Goal: Task Accomplishment & Management: Use online tool/utility

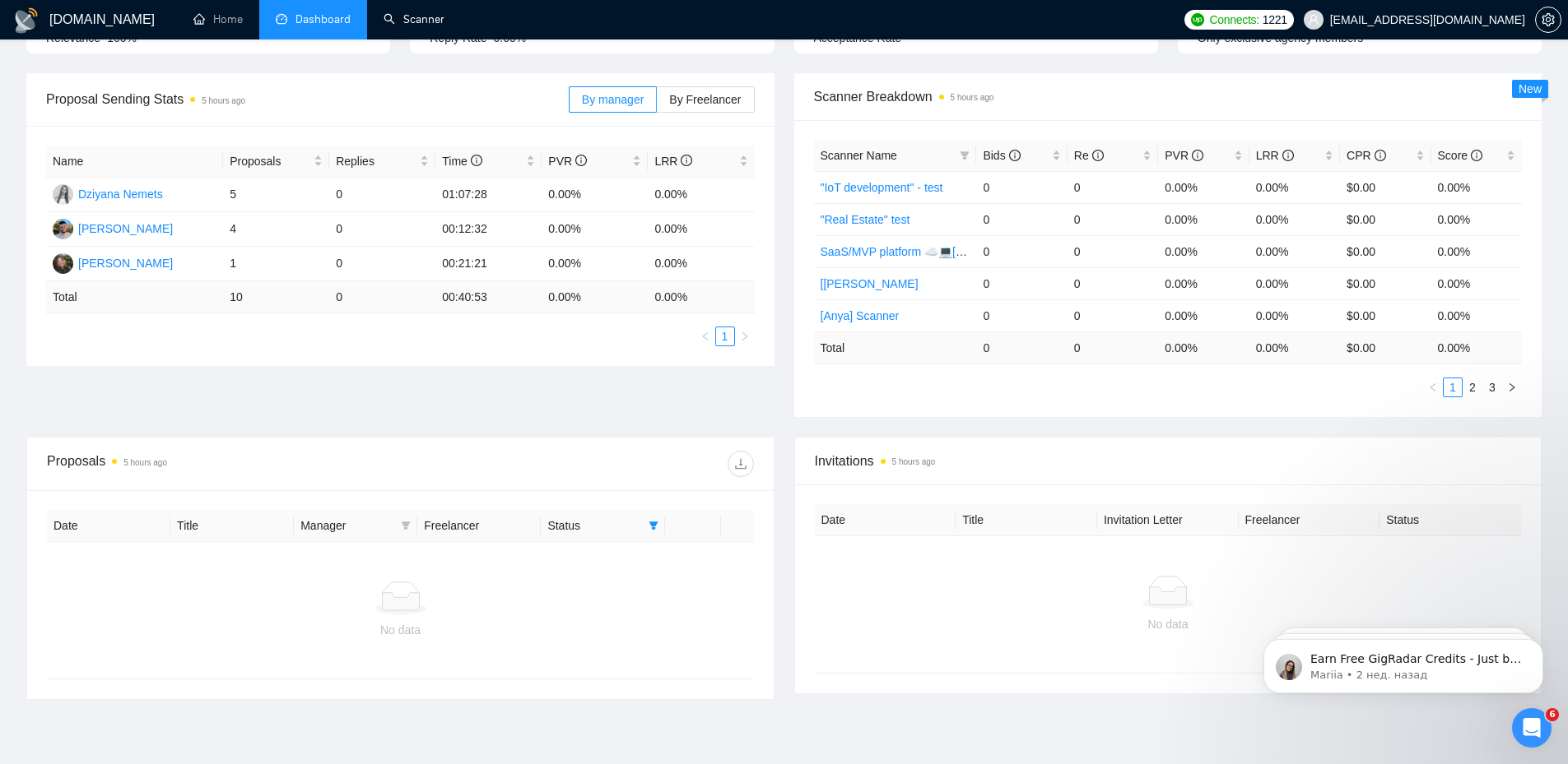
click at [462, 16] on ul "Home Dashboard Scanner" at bounding box center [673, 20] width 1005 height 39
click at [442, 25] on link "Scanner" at bounding box center [413, 19] width 60 height 14
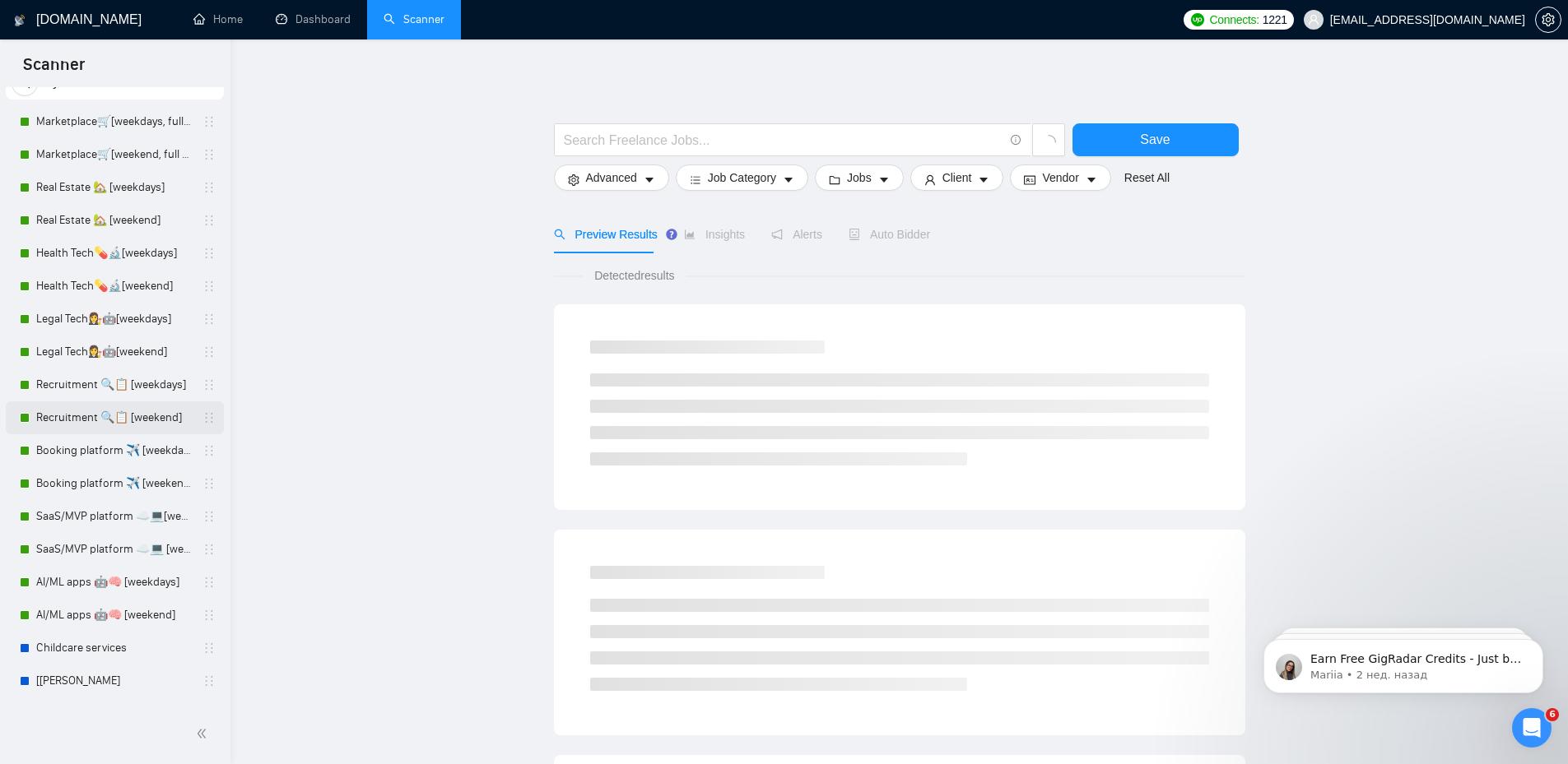
scroll to position [189, 0]
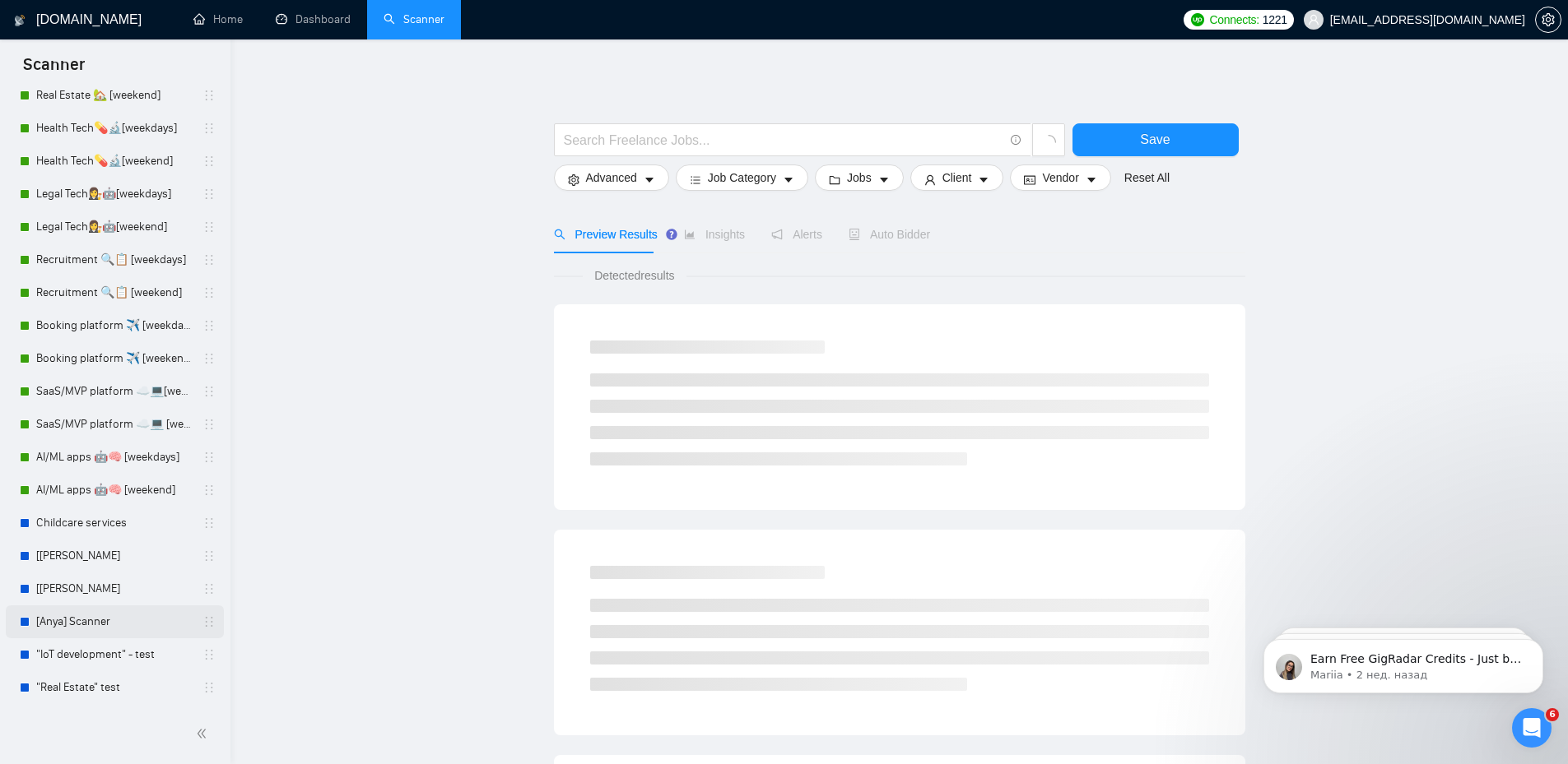
click at [69, 633] on link "[Anya] Scanner" at bounding box center [114, 621] width 156 height 33
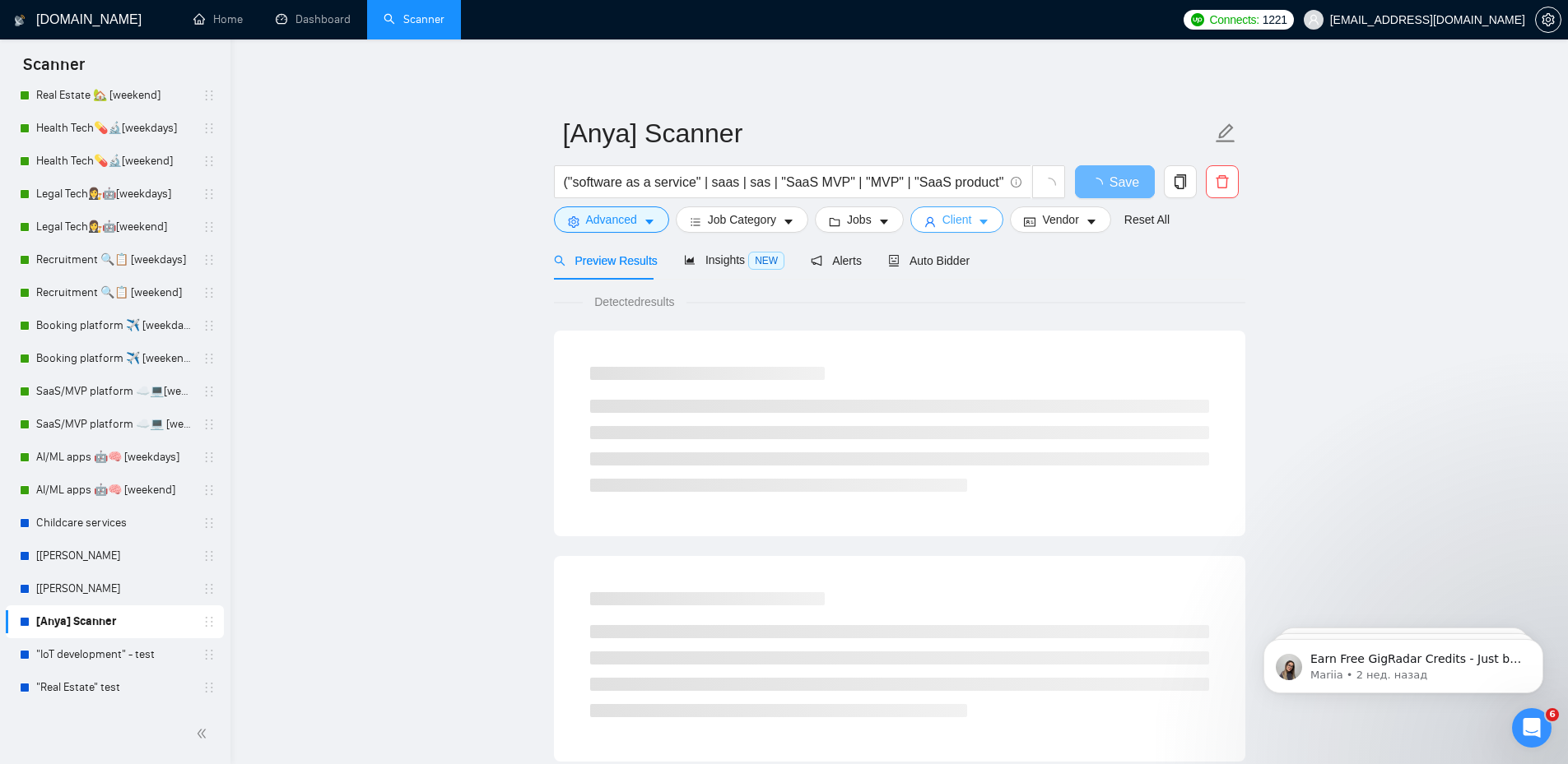
click at [942, 217] on span "Client" at bounding box center [957, 219] width 30 height 18
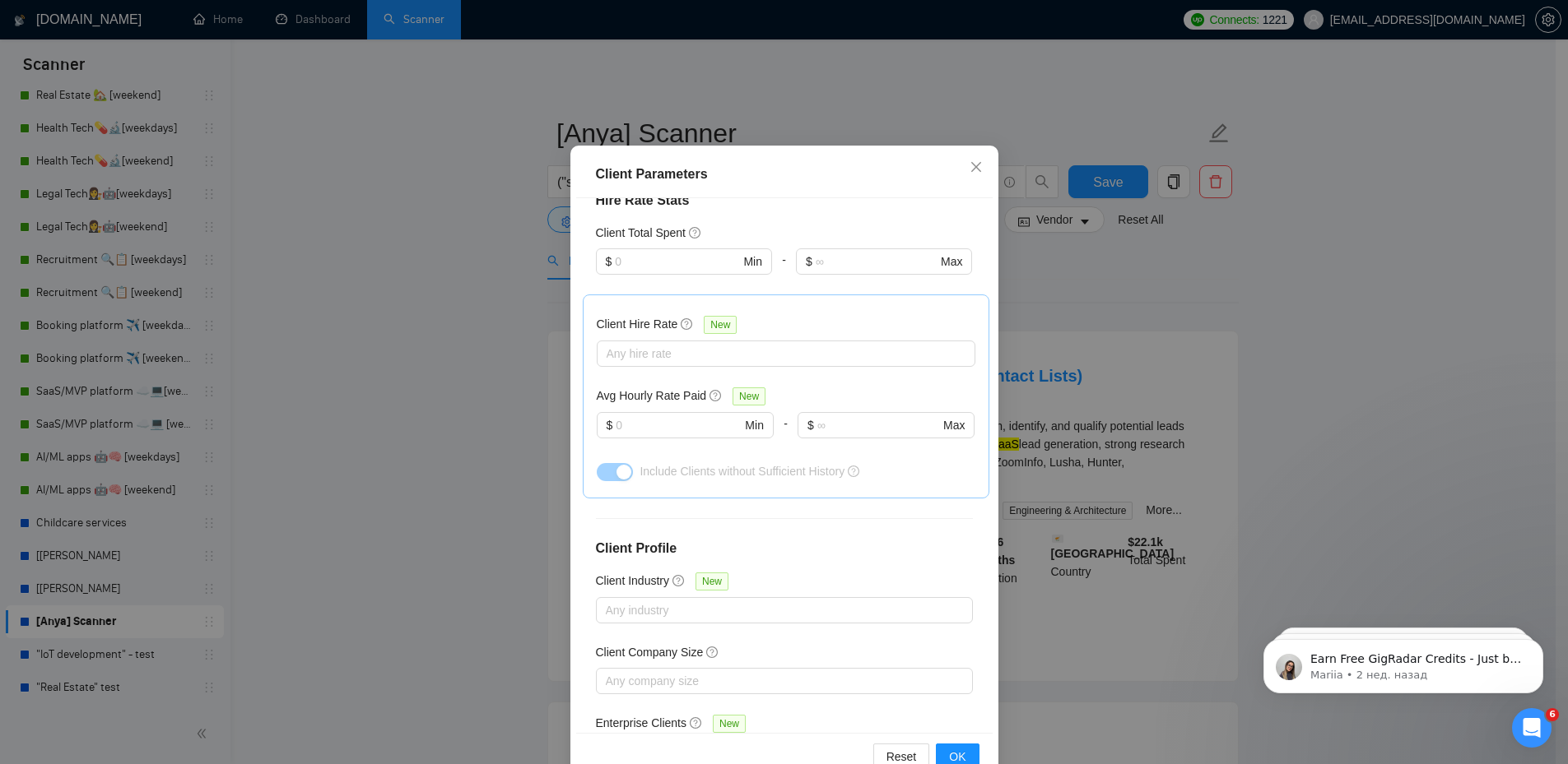
scroll to position [89, 0]
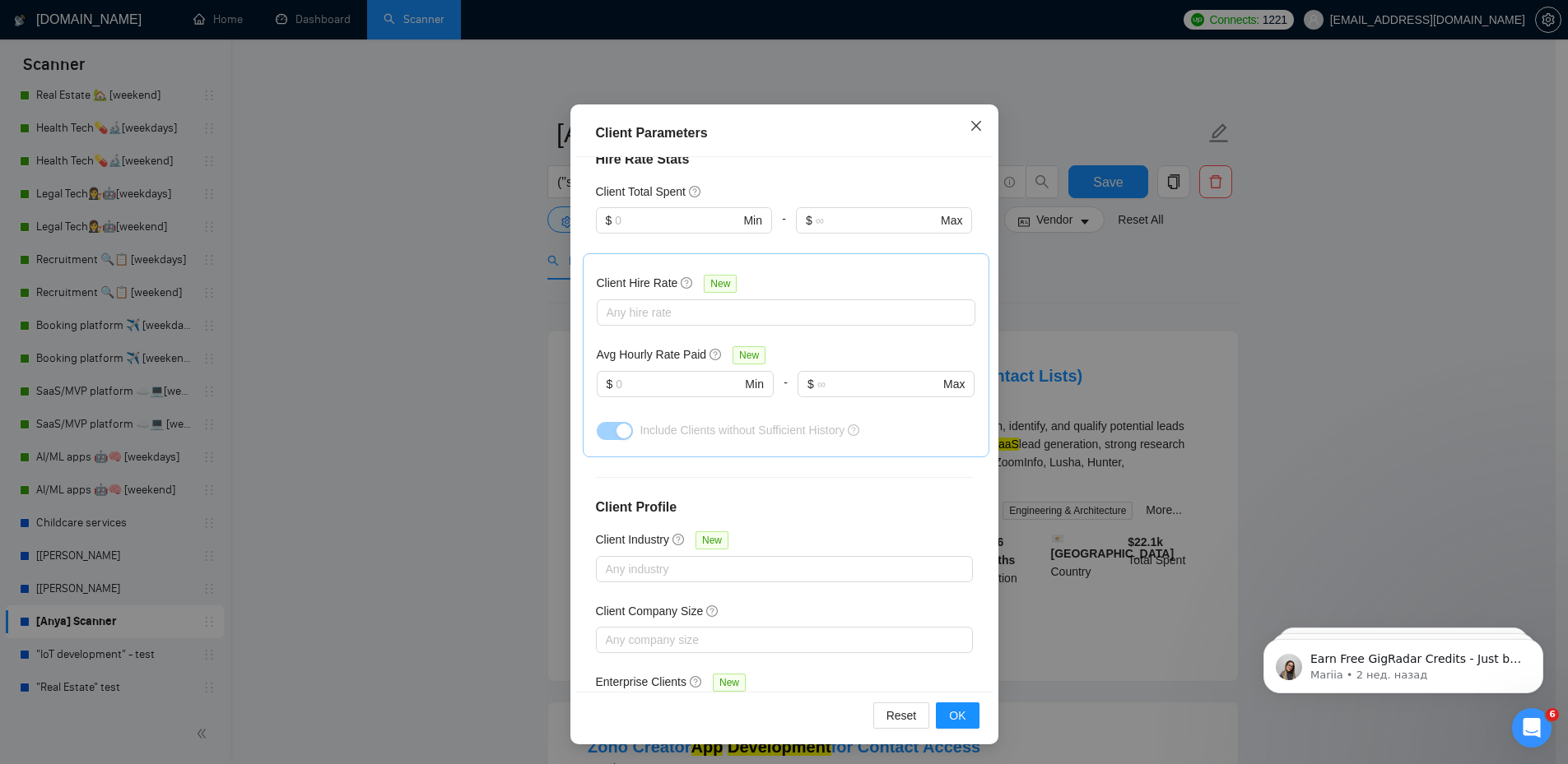
click at [971, 133] on span "Close" at bounding box center [977, 126] width 45 height 45
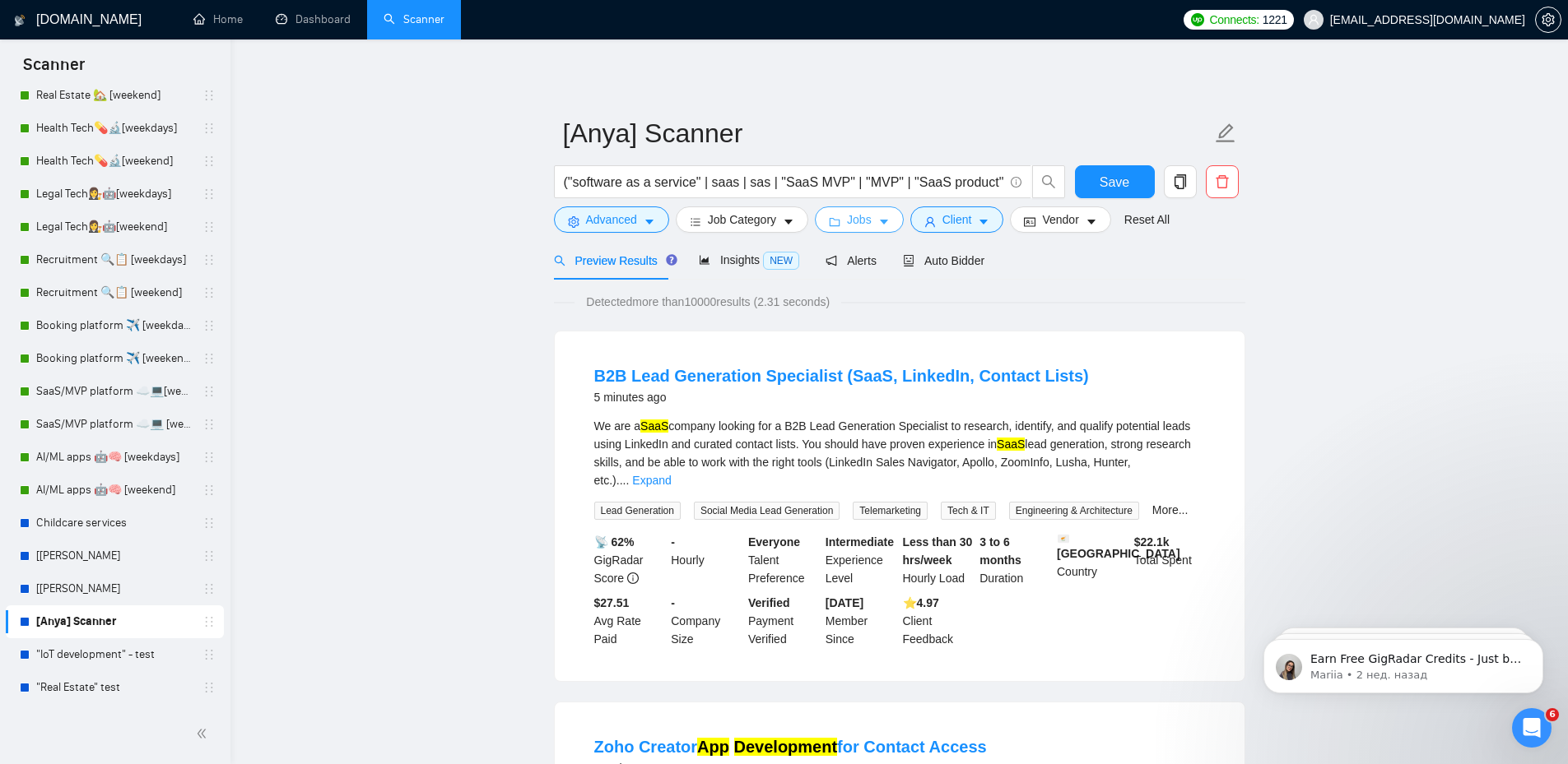
click at [836, 216] on button "Jobs" at bounding box center [859, 219] width 89 height 26
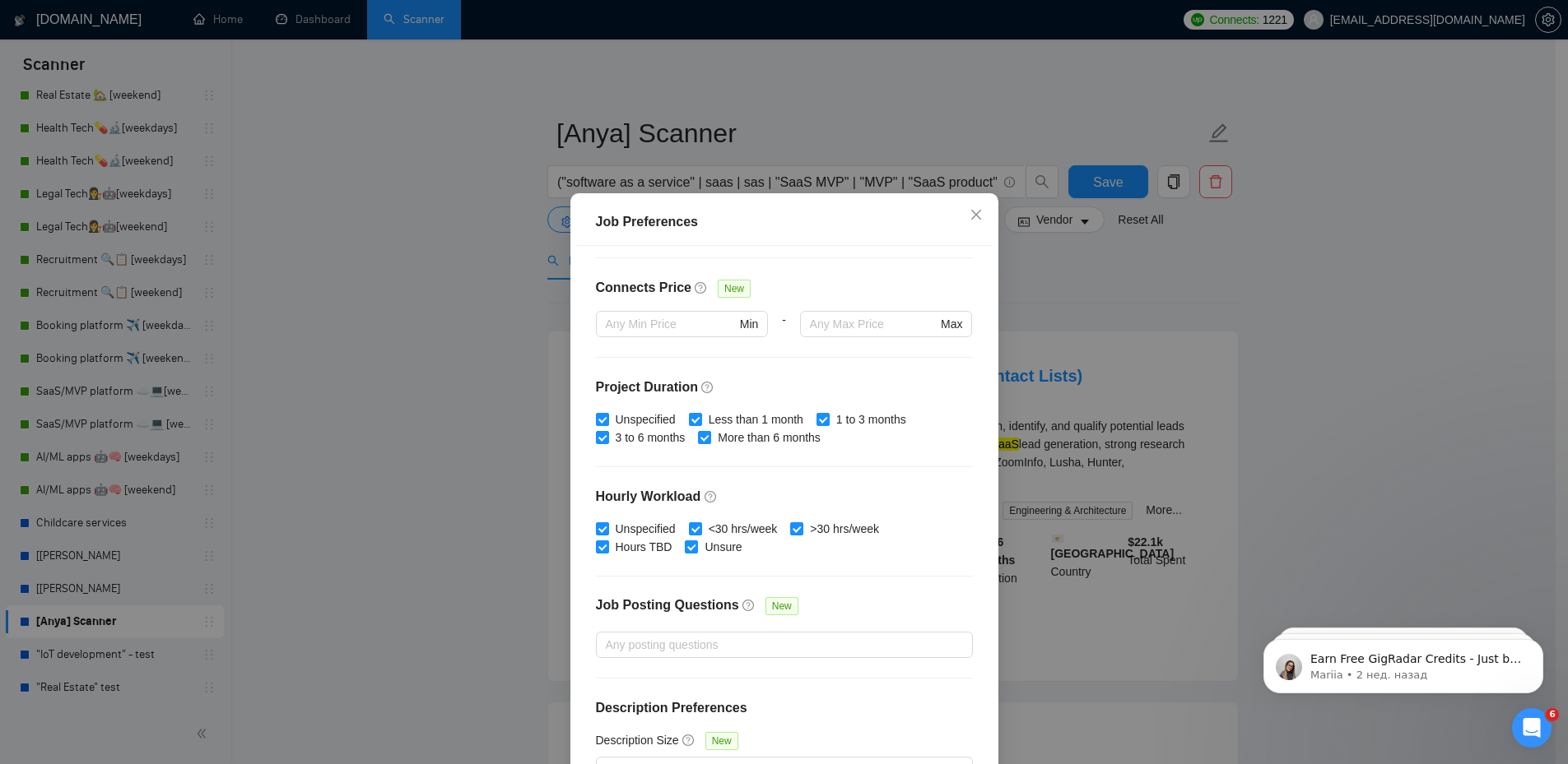
scroll to position [392, 0]
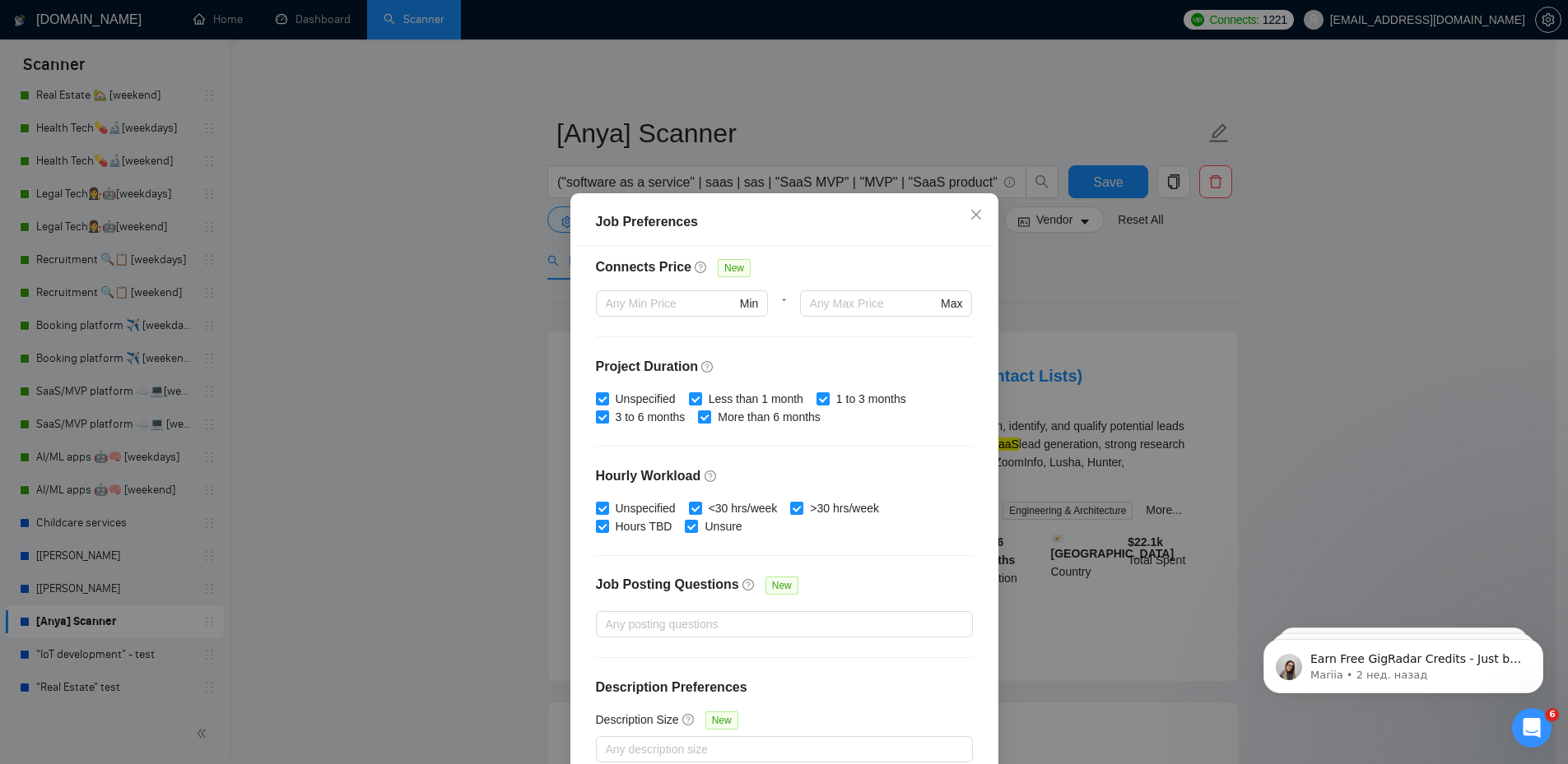
click at [417, 335] on div "Job Preferences Budget Project Type All Fixed Price Hourly Rate Fixed Price Bud…" at bounding box center [784, 382] width 1568 height 764
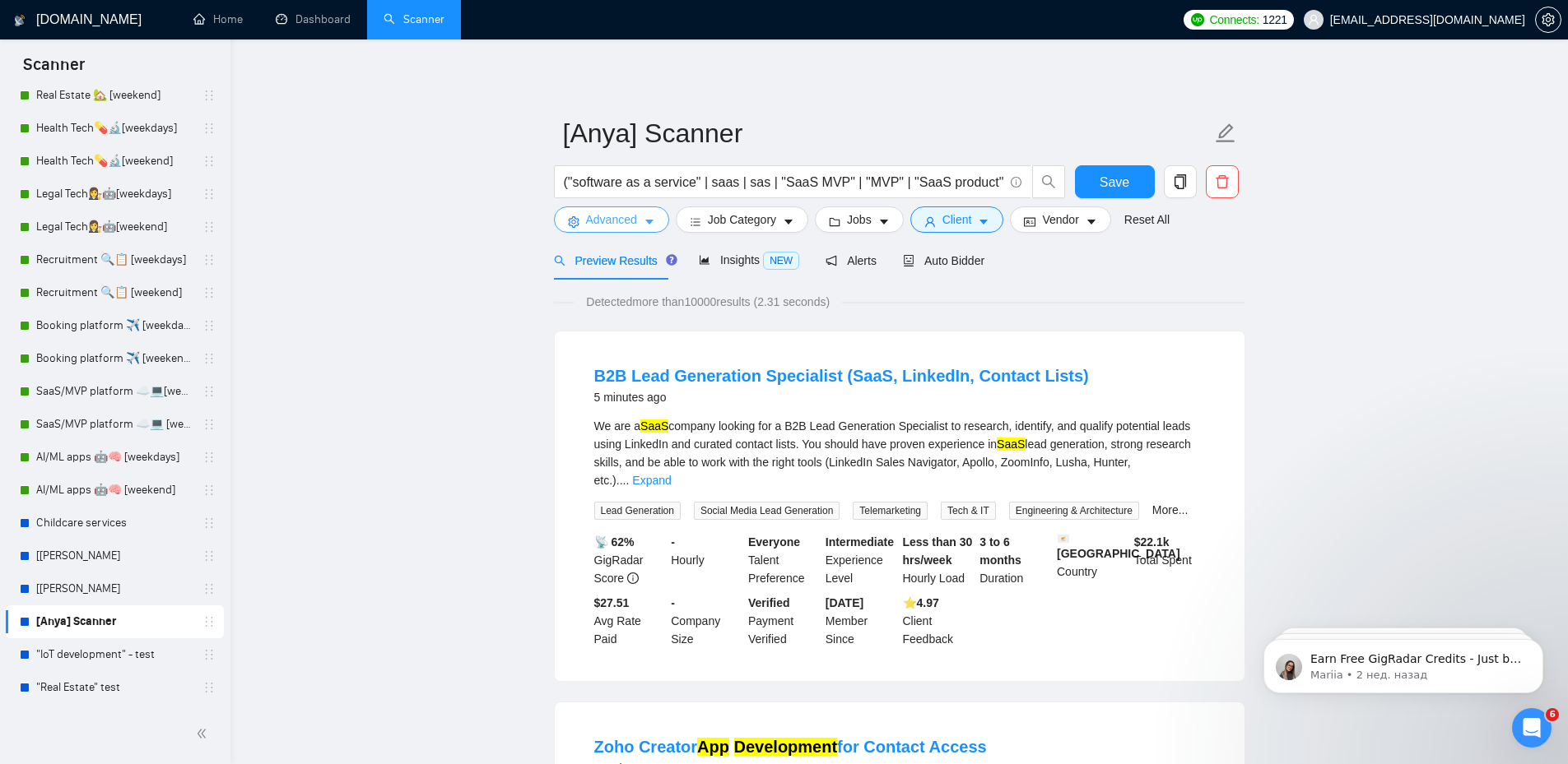
click at [619, 218] on span "Advanced" at bounding box center [611, 219] width 51 height 18
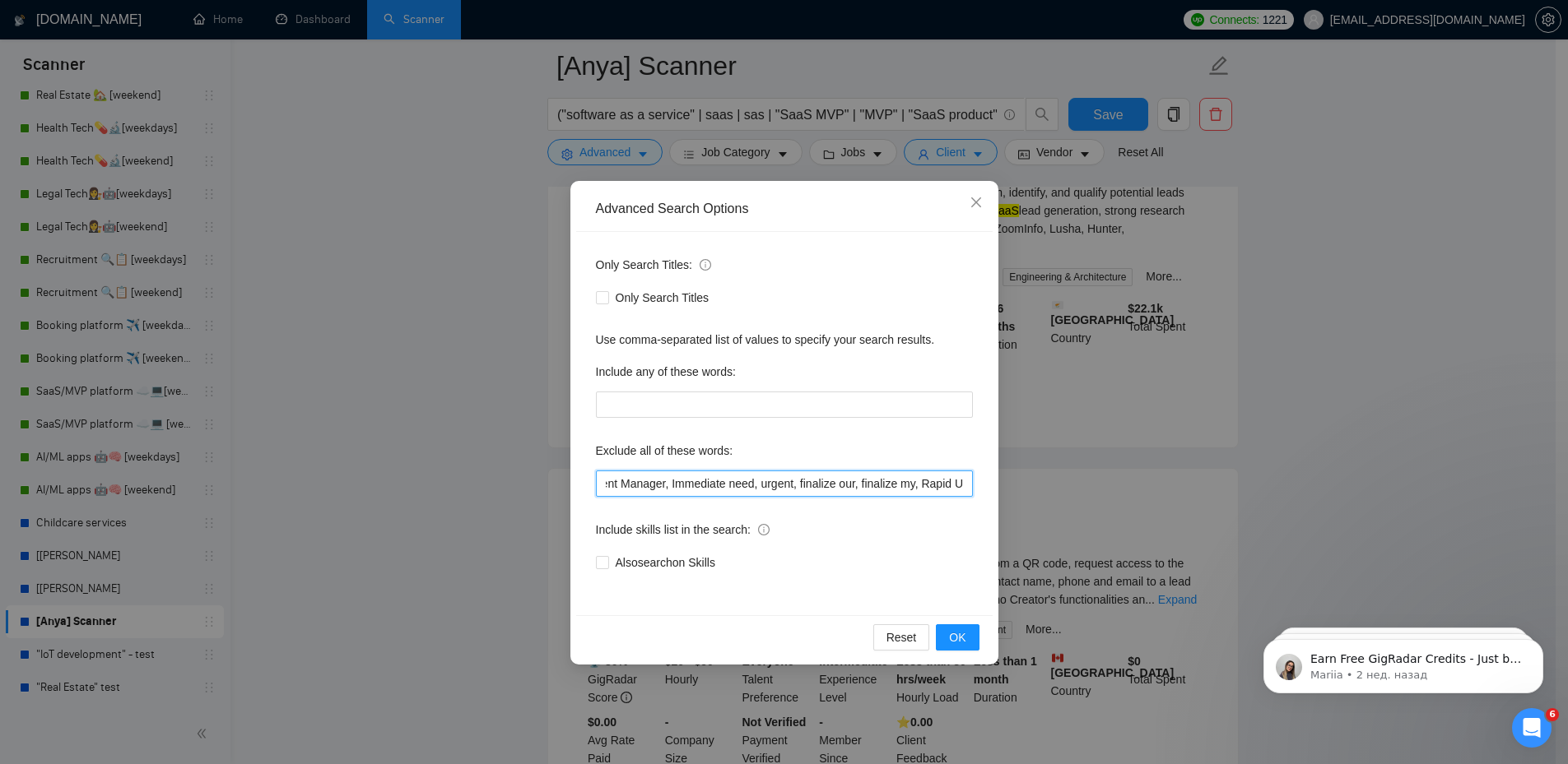
scroll to position [0, 670]
drag, startPoint x: 786, startPoint y: 484, endPoint x: 993, endPoint y: 483, distance: 207.0
click at [993, 483] on div "Advanced Search Options Only Search Titles: Only Search Titles Use comma-separa…" at bounding box center [784, 423] width 428 height 483
click at [977, 206] on icon "close" at bounding box center [977, 203] width 13 height 13
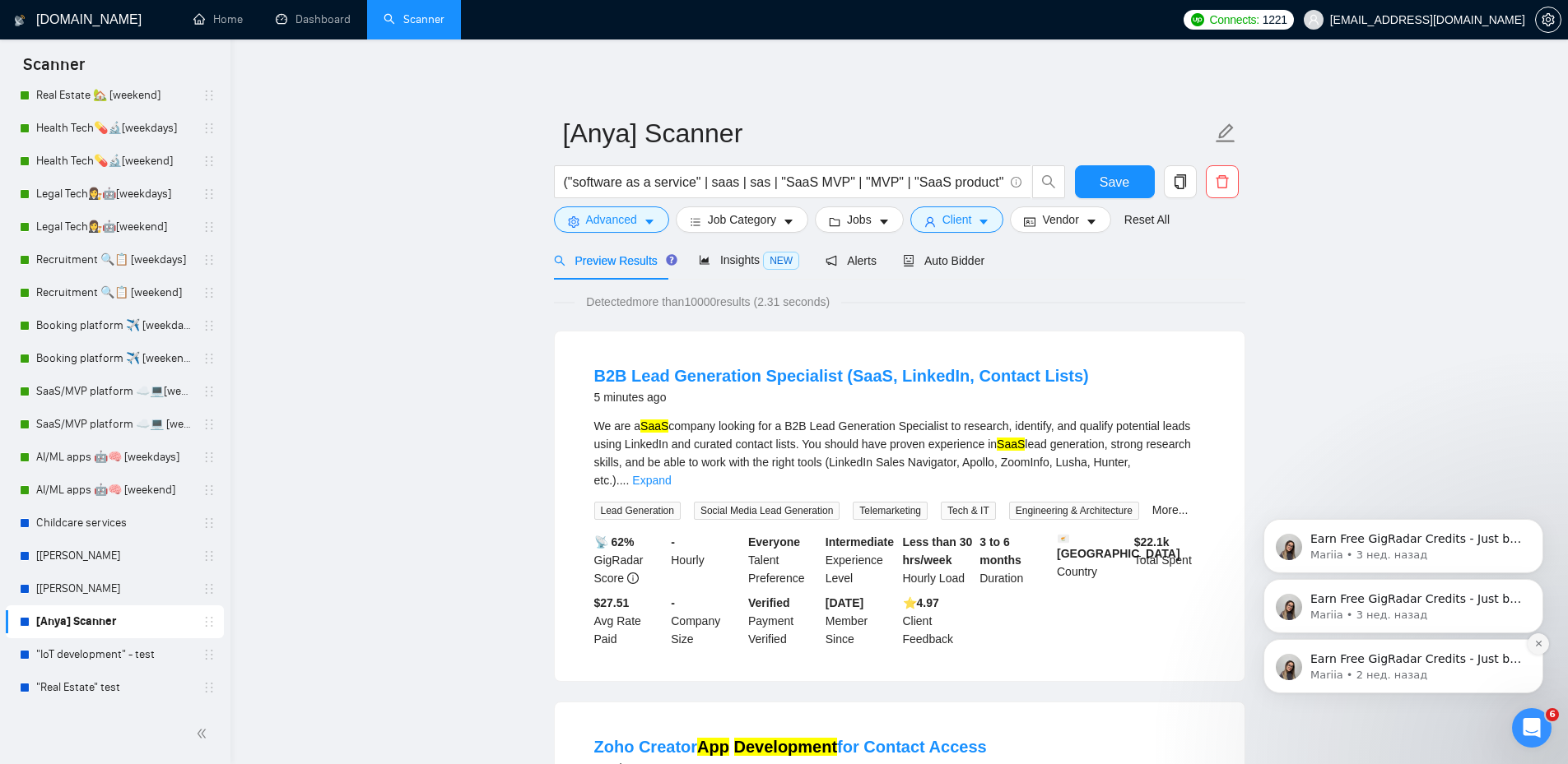
click at [1537, 648] on icon "Dismiss notification" at bounding box center [1539, 644] width 9 height 9
click at [1537, 640] on icon "Dismiss notification" at bounding box center [1539, 644] width 9 height 9
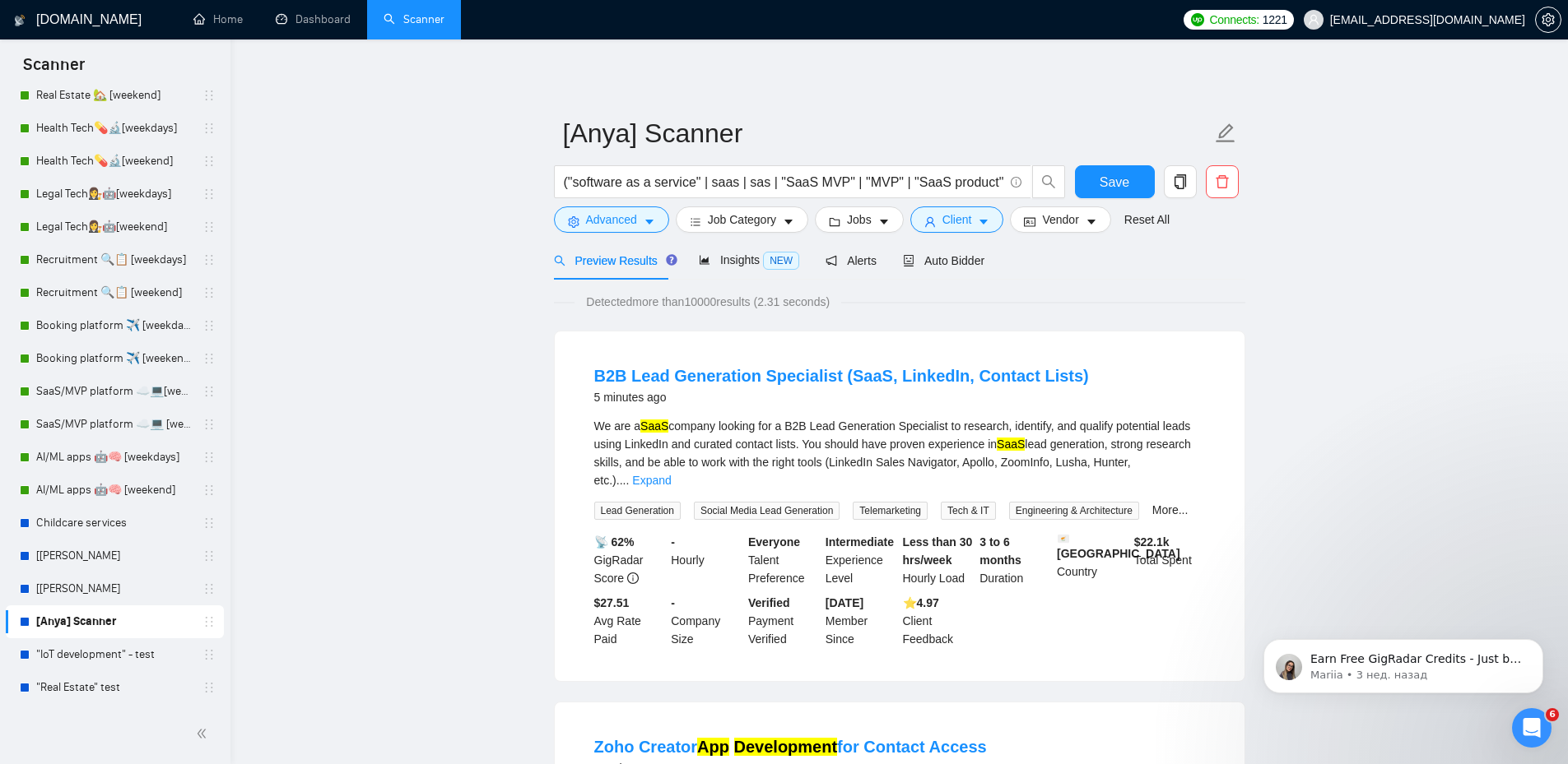
click at [1537, 640] on icon "Dismiss notification" at bounding box center [1539, 644] width 7 height 7
